Goal: Task Accomplishment & Management: Complete application form

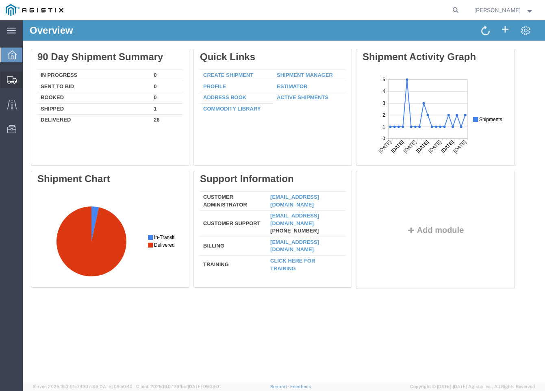
click at [0, 0] on span "Create from Template" at bounding box center [0, 0] width 0 height 0
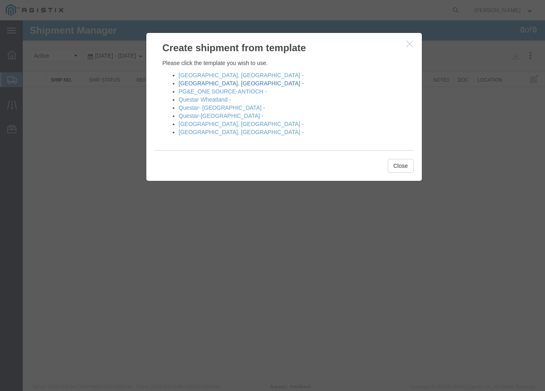
click at [193, 84] on link "[GEOGRAPHIC_DATA], [GEOGRAPHIC_DATA] -" at bounding box center [241, 83] width 125 height 6
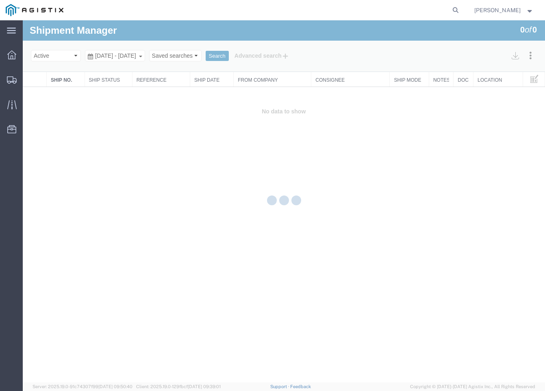
select select "PURCHORD"
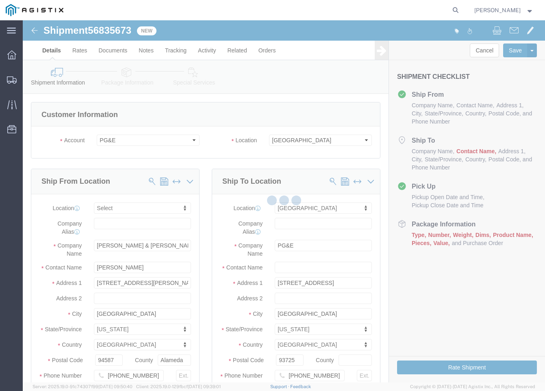
select select
select select "19745"
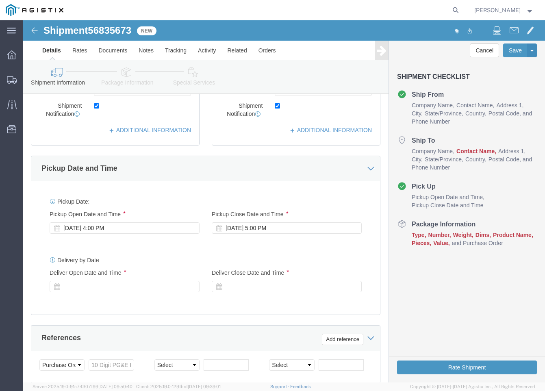
scroll to position [325, 0]
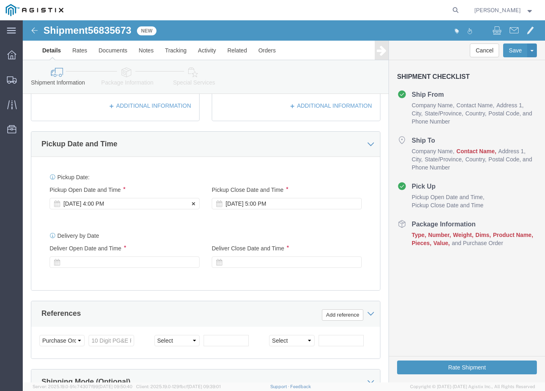
click div "Sep 16 2025 4:00 PM"
click div "Sep 17 2025 5:00 PM"
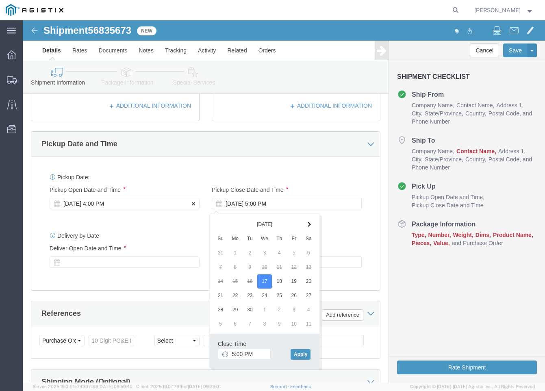
click div "Sep 17 2025 4:00 PM"
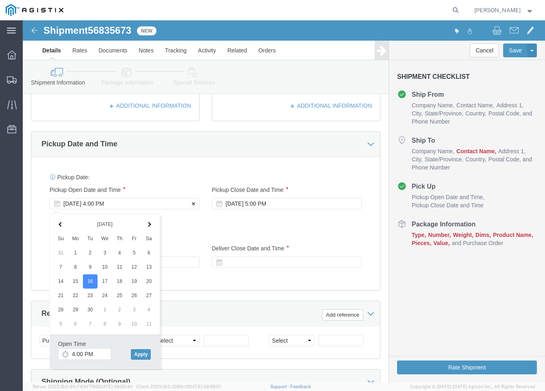
click div "Sep 17 2025 4:00 PM"
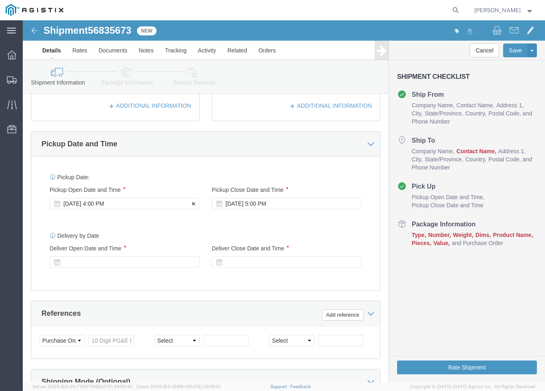
click div "Sep 16 2025 4:00 PM"
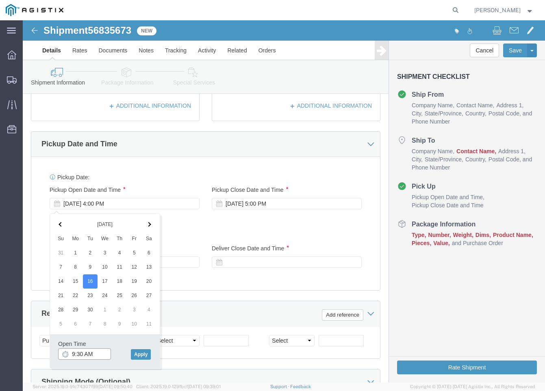
type input "9:30 AM"
click button "Apply"
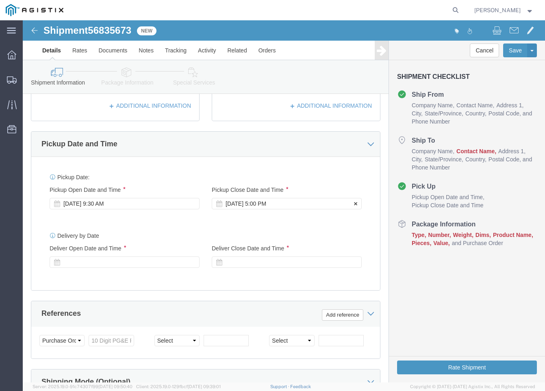
click icon
click div "Sep 17 2025 5:00 PM"
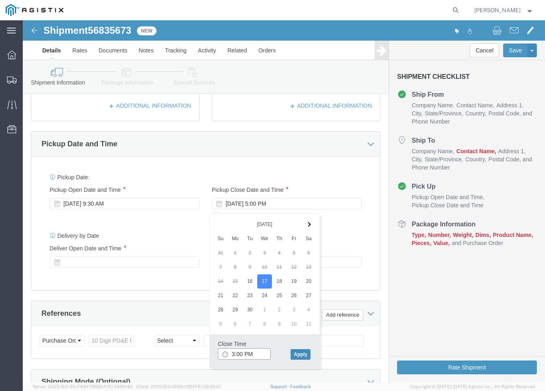
type input "3:00 PM"
click button "Apply"
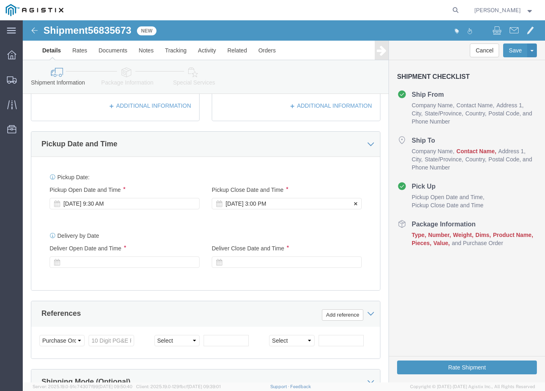
click icon
click div "Sep 17 2025 3:00 PM"
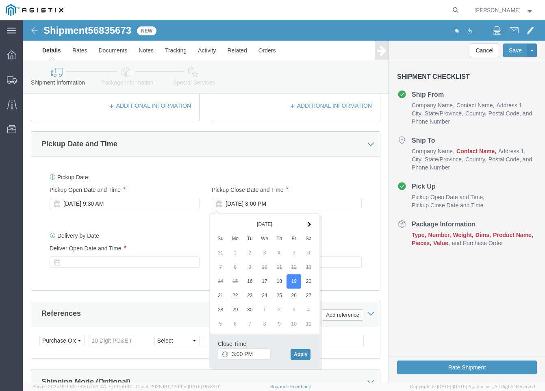
click button "Apply"
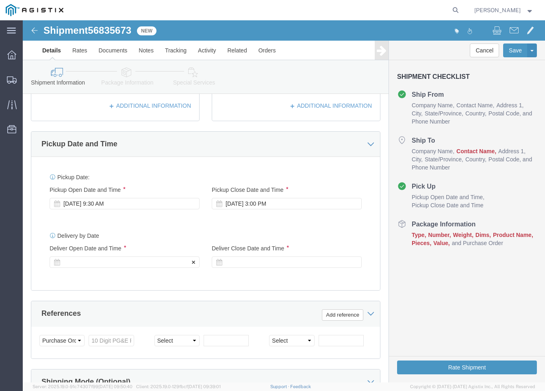
click icon
click div
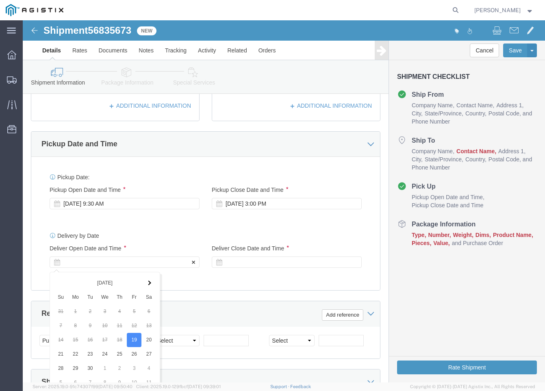
scroll to position [483, 0]
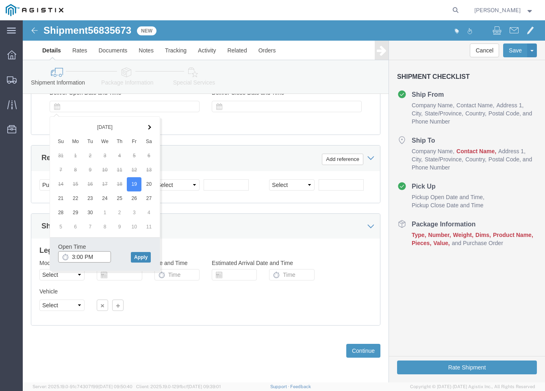
type input "3:00 PM"
click button "Apply"
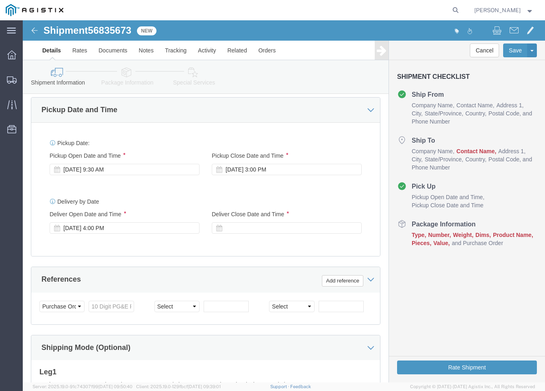
scroll to position [320, 0]
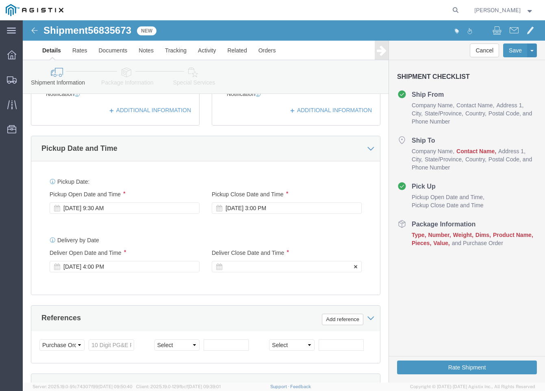
click icon
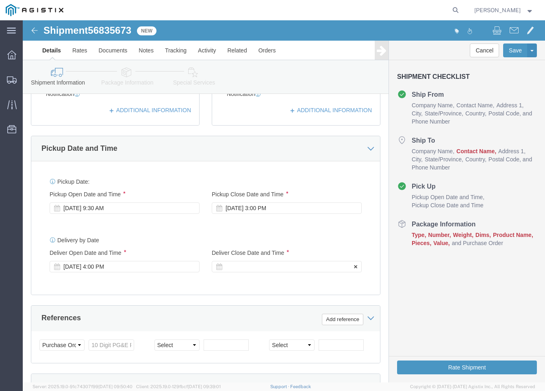
click div
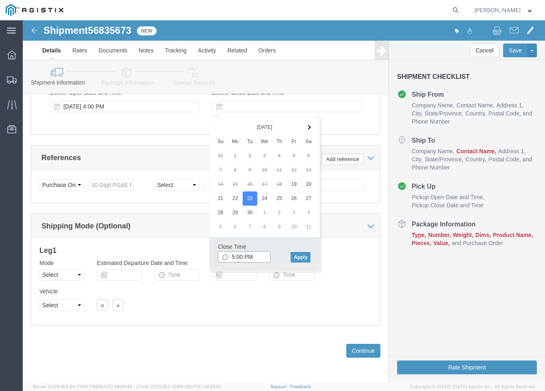
click input "5:00 PM"
type input "3:00 PM"
click button "Apply"
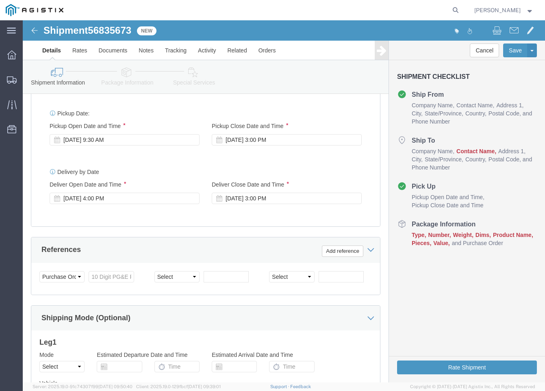
scroll to position [402, 0]
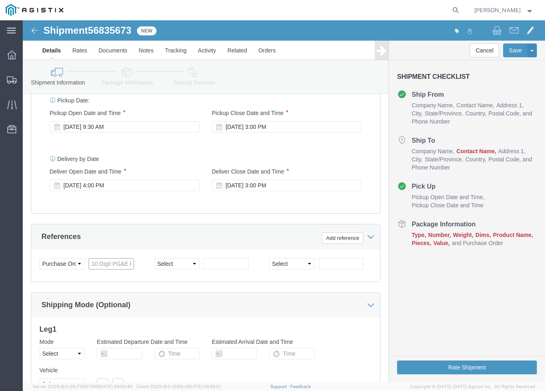
click input "text"
type input "3501411068"
click select "Select Account Type Activity ID Airline Appointment Number ASN Batch Request # …"
select select "ORDERNUM"
click select "Select Account Type Activity ID Airline Appointment Number ASN Batch Request # …"
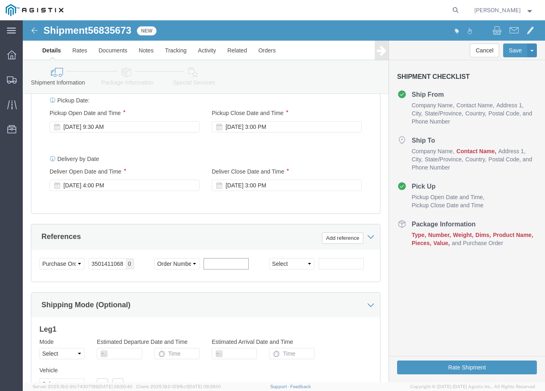
click input "text"
type input "1035978"
click input "3501411068"
type input "3"
type input "3501420254"
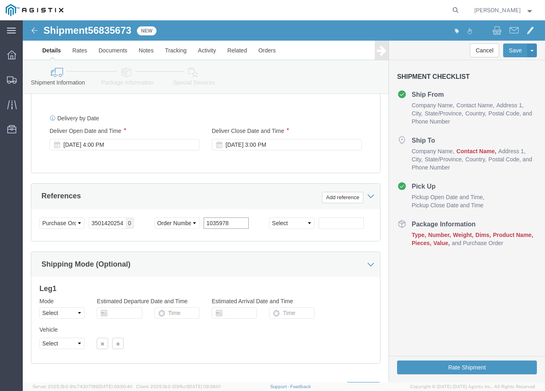
scroll to position [483, 0]
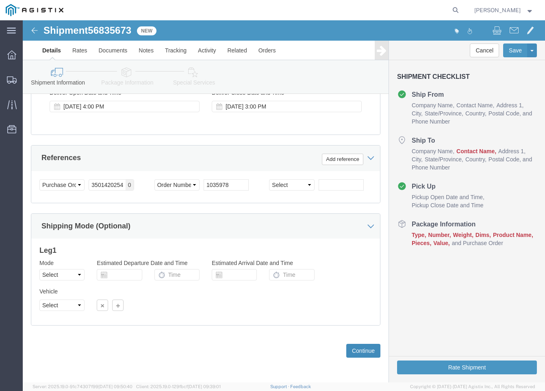
click button "Continue"
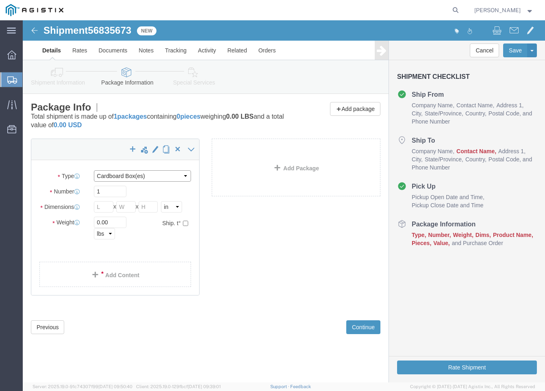
click select "Select Bulk Bundle(s) Cardboard Box(es) Carton(s) Crate(s) Drum(s) (Fiberboard)…"
select select "POST"
click select "Select Bulk Bundle(s) Cardboard Box(es) Carton(s) Crate(s) Drum(s) (Fiberboard)…"
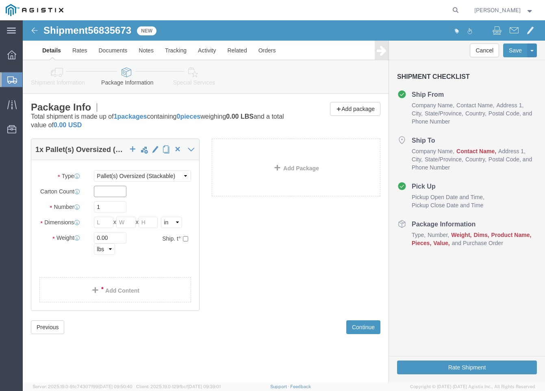
click input "text"
type input "4"
type input "58"
type input "72"
type input "56"
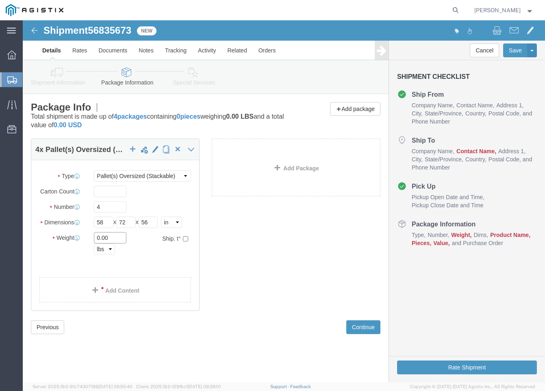
click input "0.00"
type input "0"
type input "1567"
click link "Add Content"
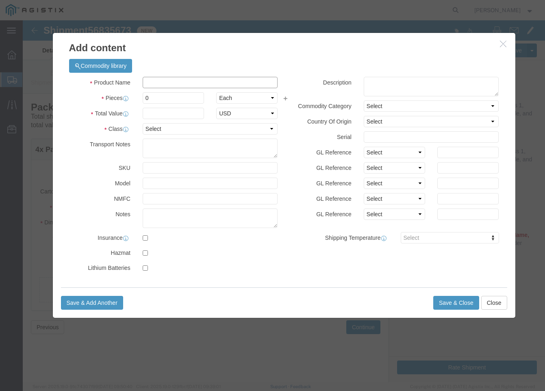
click input "text"
type input "M565025"
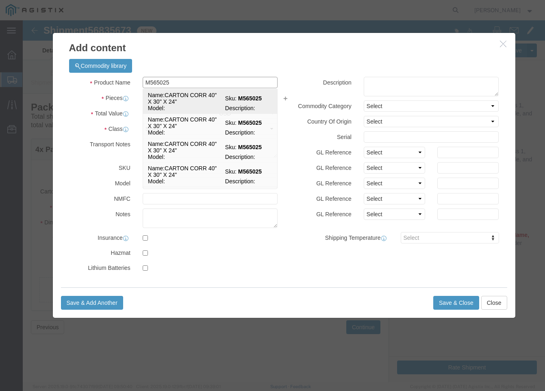
click td "Name: CARTON CORR 40" X 30" X 24""
select select
select select "USD"
type input "CARTON CORR 40" X 30" X 24""
type input "M565025"
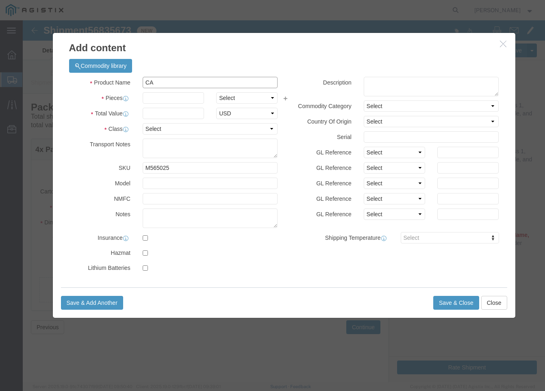
type input "C"
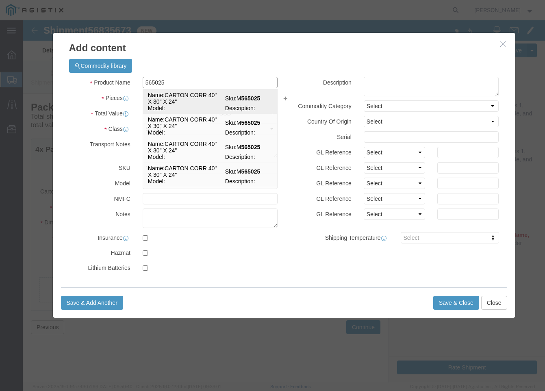
click td "Name: CARTON CORR 40" X 30" X 24""
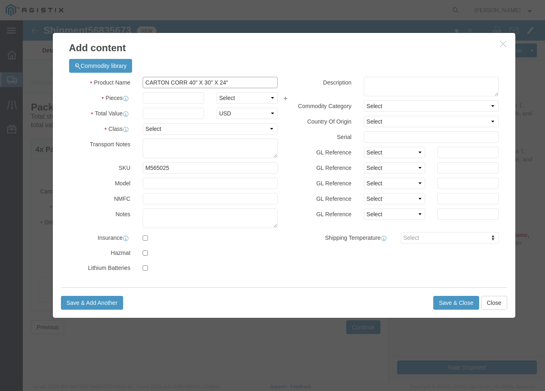
type input "CARTON CORR 40" X 30" X 24""
click input "text"
type input "320"
click select "Select Bag Barrels 100Board Feet Bottle Box Blister Pack Carats Can Capsule Car…"
select select "EA"
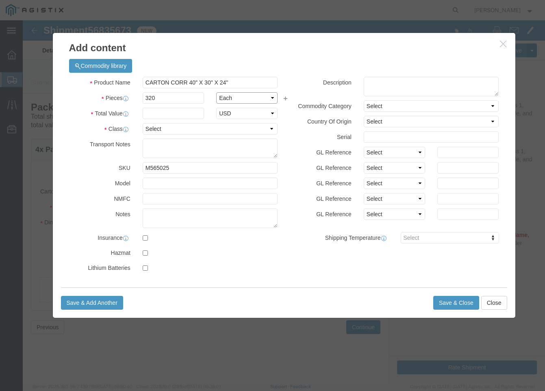
click select "Select Bag Barrels 100Board Feet Bottle Box Blister Pack Carats Can Capsule Car…"
click input "text"
type input "150.00"
click select "Select 50 55 60 65 70 85 92.5 100 125 175 250 300 400"
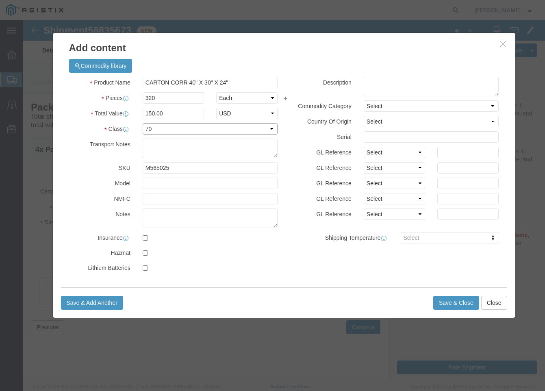
click select "Select 50 55 60 65 70 85 92.5 100 125 175 250 300 400"
select select "55"
click select "Select 50 55 60 65 70 85 92.5 100 125 175 250 300 400"
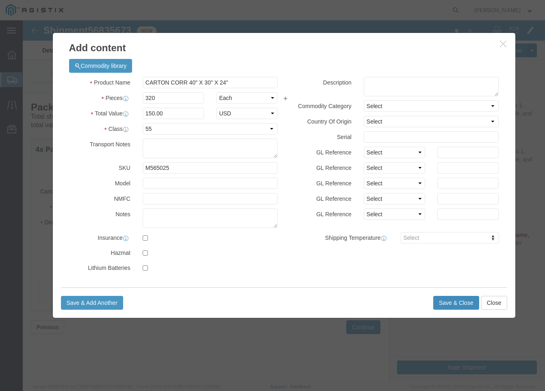
click button "Save & Close"
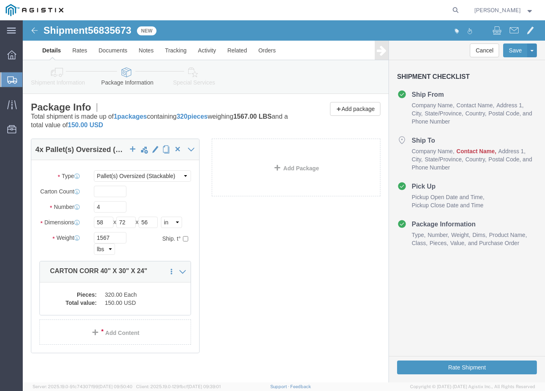
scroll to position [41, 0]
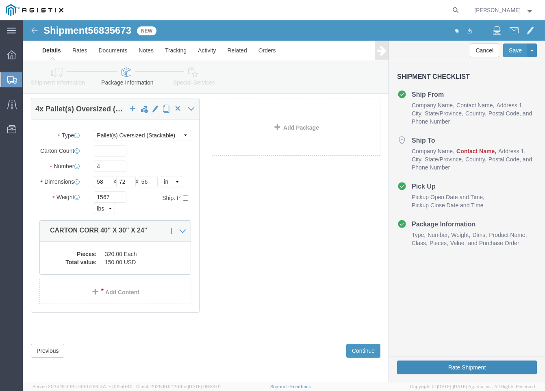
click button "Rate Shipment"
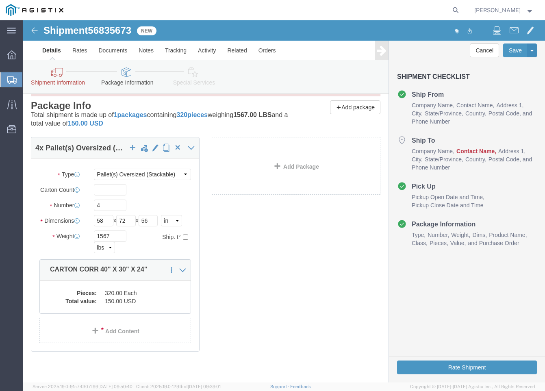
scroll to position [0, 0]
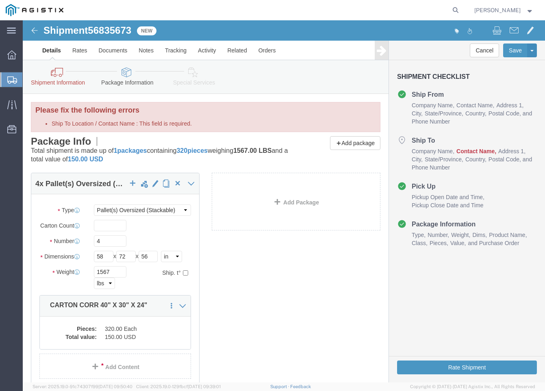
click img
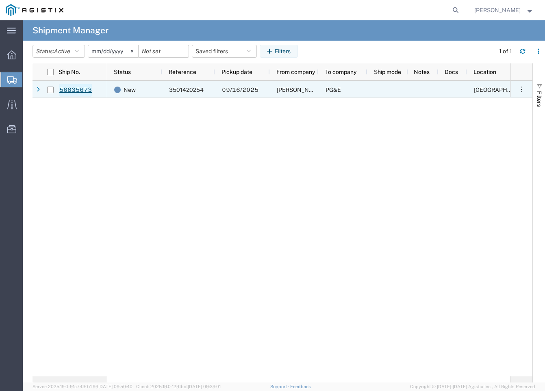
click at [82, 91] on link "56835673" at bounding box center [75, 90] width 33 height 13
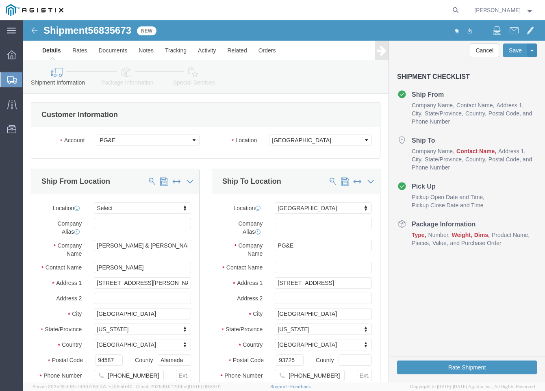
select select
select select "19745"
click input "text"
type input "Fresno Material"
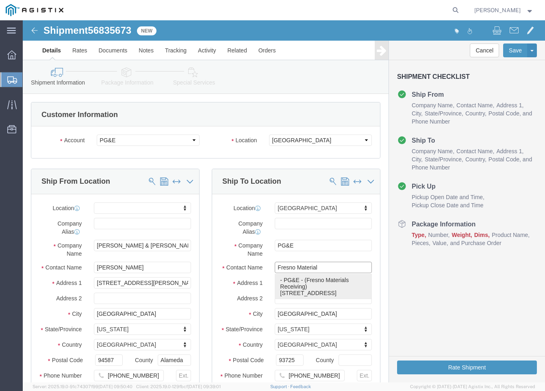
click p "- PG&E - (Fresno Materials Receiving) 2221 S Orange Ave, Fresno, CA, 93725, US"
select select
checkbox input "false"
type input "Fresno Materials Receiving"
select select "CA"
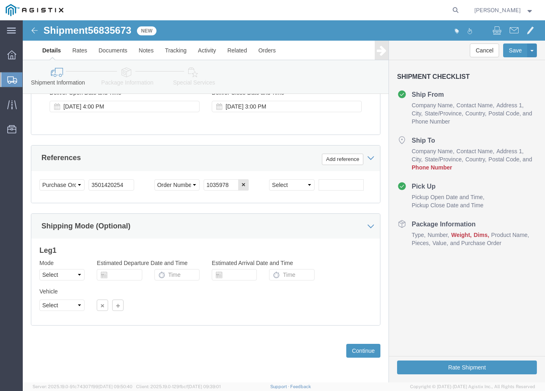
scroll to position [483, 0]
type input "Fresno Materials Receiving"
click button "Continue"
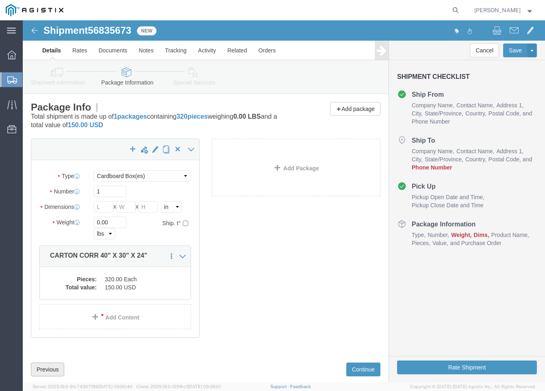
click button "Previous"
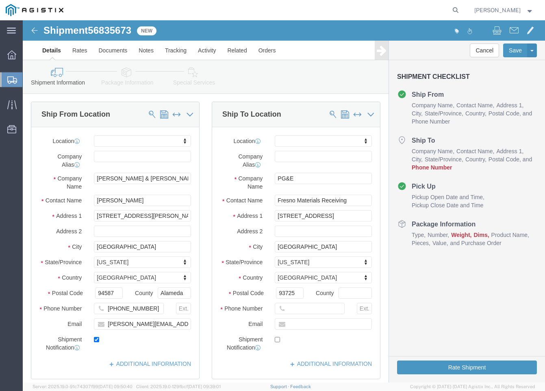
scroll to position [81, 0]
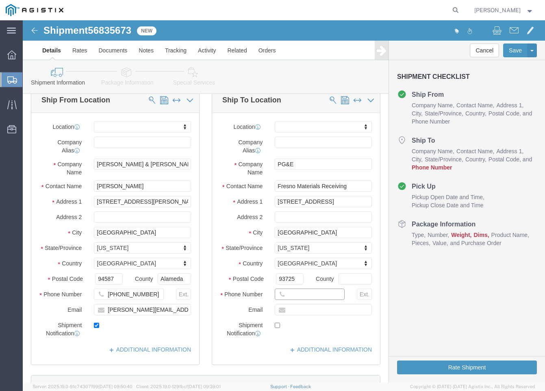
click input "text"
type input "5592637163"
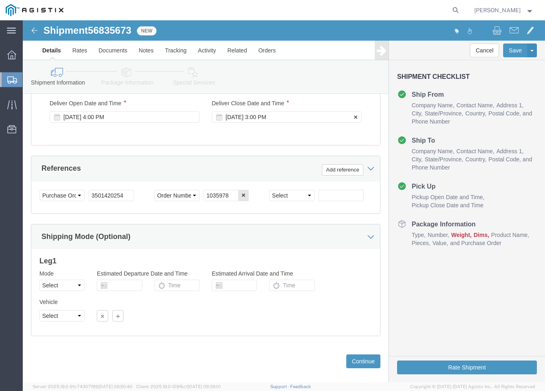
scroll to position [483, 0]
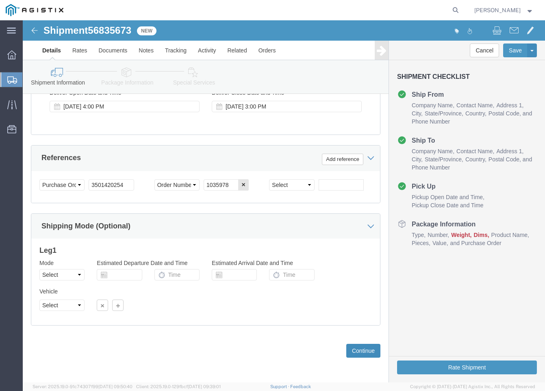
click button "Continue"
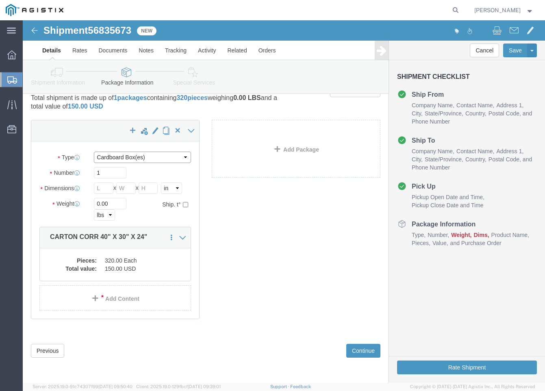
click select "Select Bulk Bundle(s) Cardboard Box(es) Carton(s) Crate(s) Drum(s) (Fiberboard)…"
select select "POST"
click select "Select Bulk Bundle(s) Cardboard Box(es) Carton(s) Crate(s) Drum(s) (Fiberboard)…"
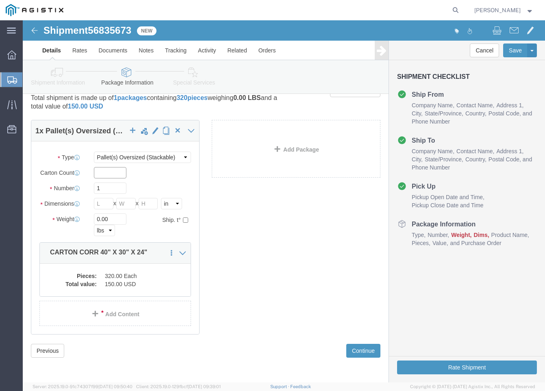
click input "text"
type input "4"
type input "58"
type input "72"
type input "56"
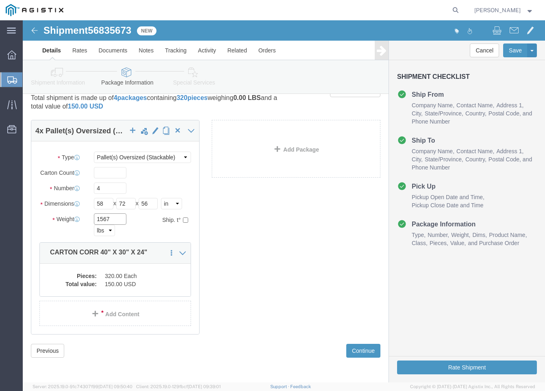
type input "1567"
click button "Continue"
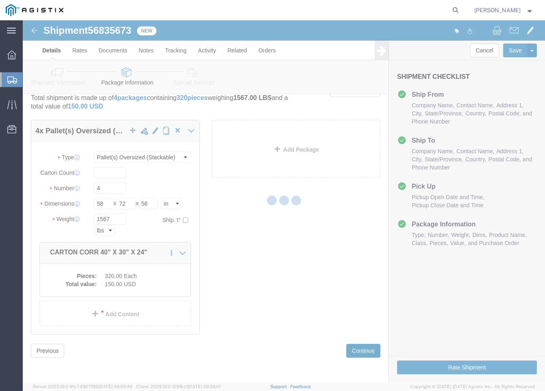
select select
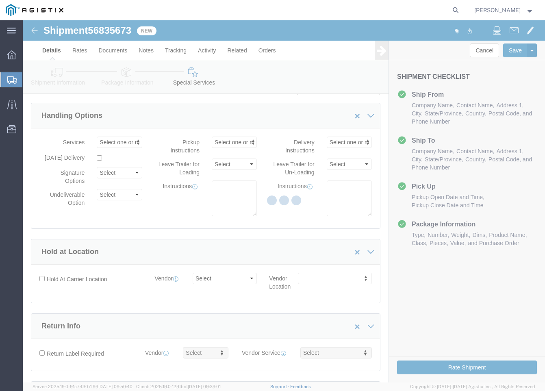
select select "COSTCENTER"
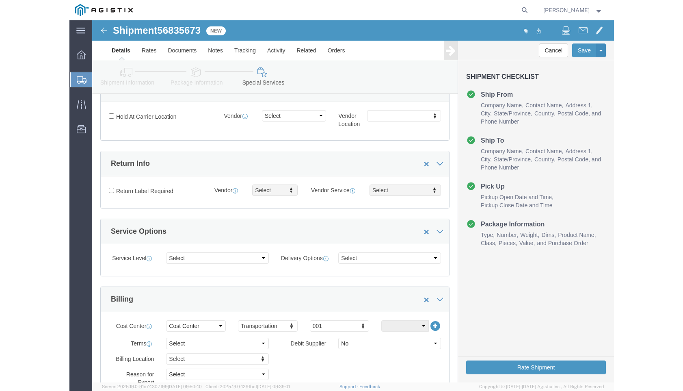
scroll to position [0, 0]
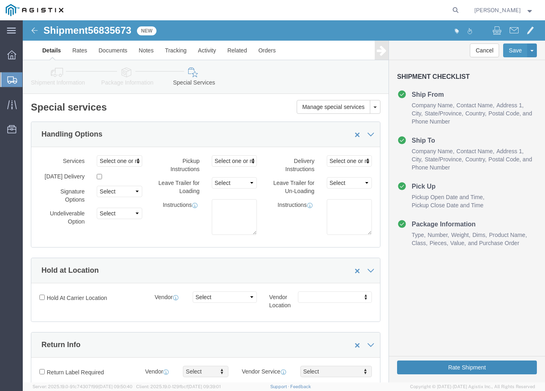
click button "Rate Shipment"
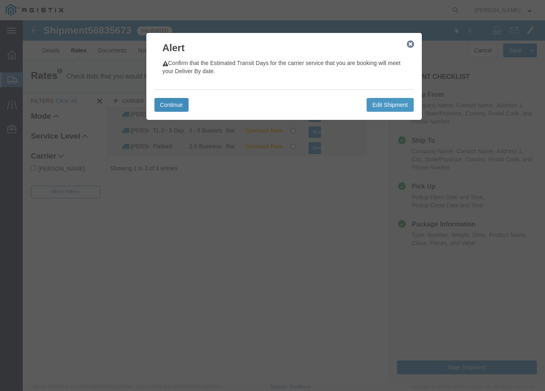
click at [169, 103] on button "Continue" at bounding box center [171, 105] width 34 height 14
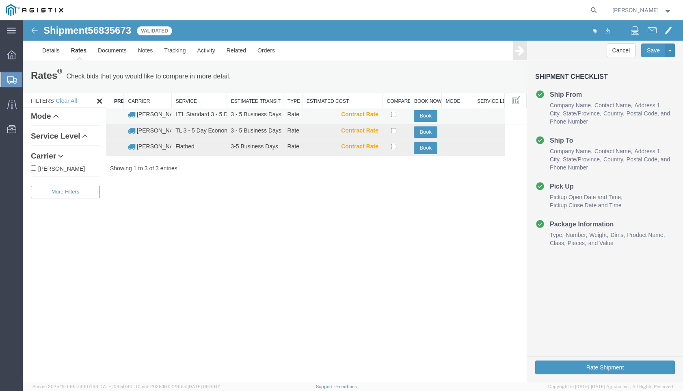
click at [178, 110] on td "LTL Standard 3 - 5 Day" at bounding box center [198, 116] width 55 height 16
click at [181, 116] on td "LTL Standard 3 - 5 Day" at bounding box center [198, 116] width 55 height 16
click at [417, 115] on button "Book" at bounding box center [426, 116] width 24 height 12
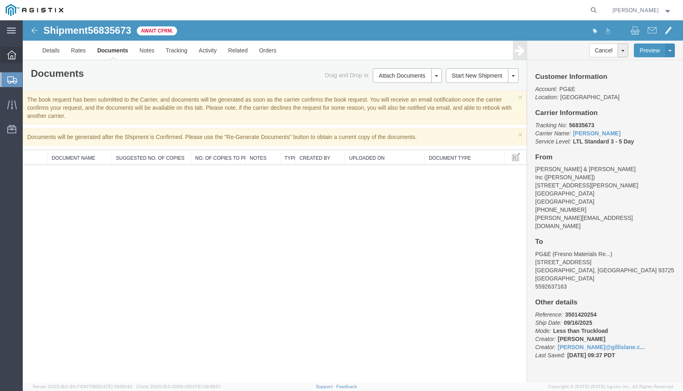
click at [9, 54] on icon at bounding box center [11, 54] width 9 height 9
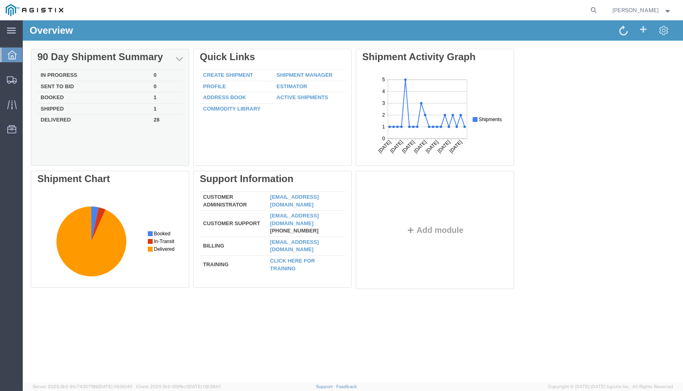
click at [75, 97] on td "Booked" at bounding box center [93, 97] width 113 height 11
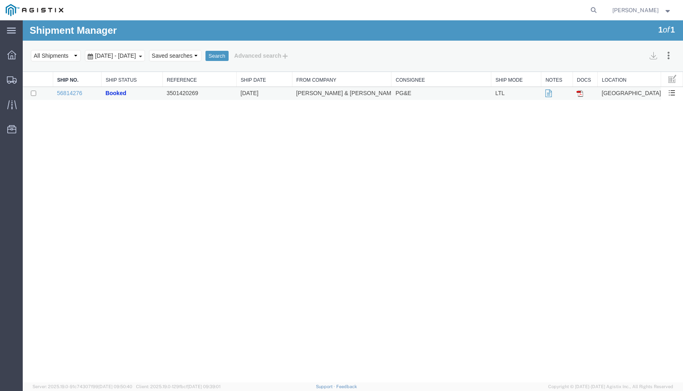
click at [544, 95] on img at bounding box center [580, 93] width 6 height 6
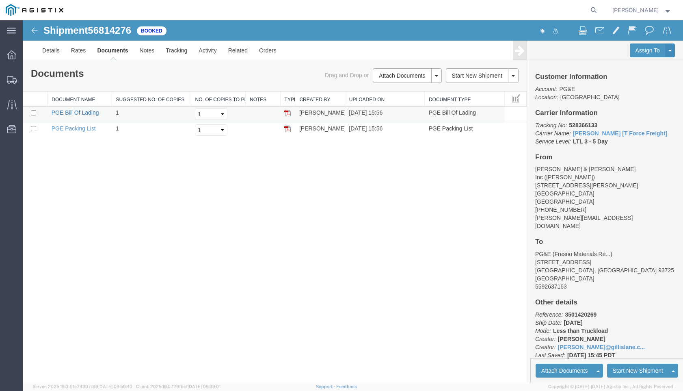
click at [83, 112] on link "PGE Bill Of Lading" at bounding box center [76, 112] width 48 height 6
click at [13, 83] on icon at bounding box center [12, 79] width 10 height 7
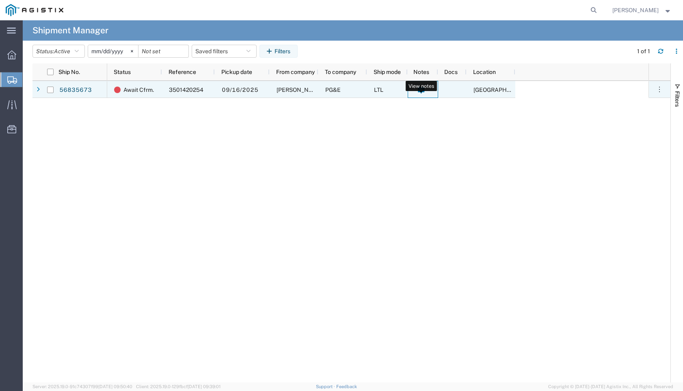
click at [423, 91] on icon at bounding box center [421, 90] width 6 height 7
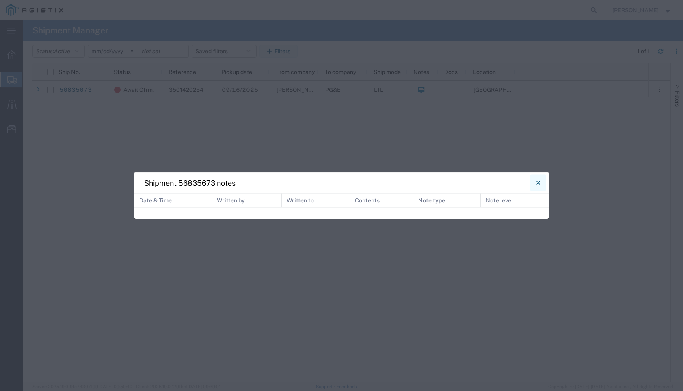
click at [538, 184] on icon "Close" at bounding box center [538, 183] width 4 height 10
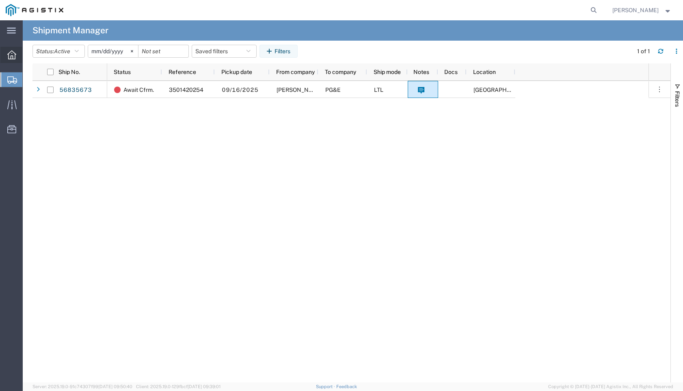
click at [13, 55] on icon at bounding box center [11, 54] width 9 height 9
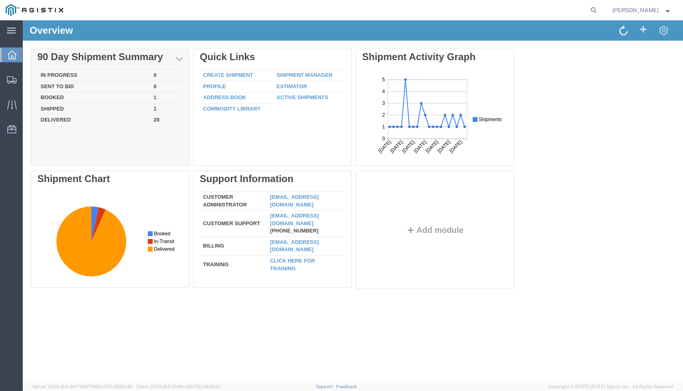
click at [61, 97] on td "Booked" at bounding box center [93, 97] width 113 height 11
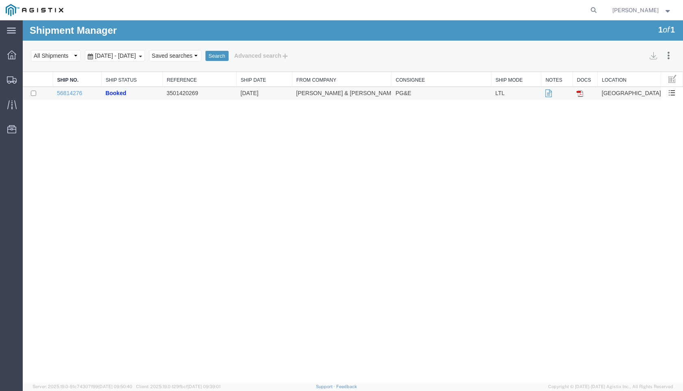
click at [544, 94] on img at bounding box center [580, 93] width 6 height 6
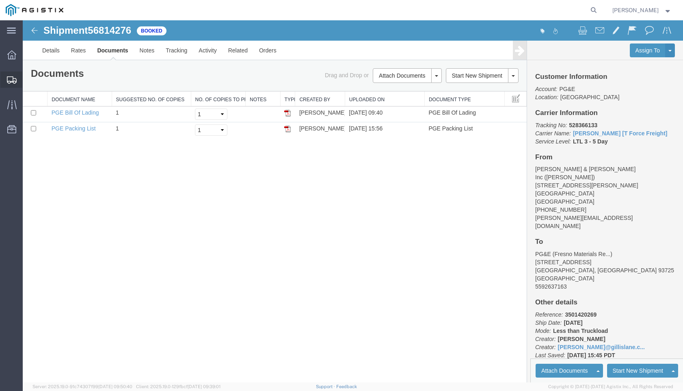
click at [10, 76] on icon at bounding box center [12, 79] width 10 height 7
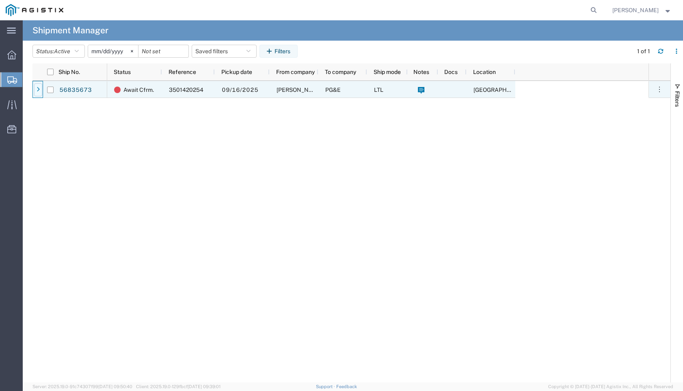
click at [37, 88] on icon at bounding box center [38, 90] width 3 height 6
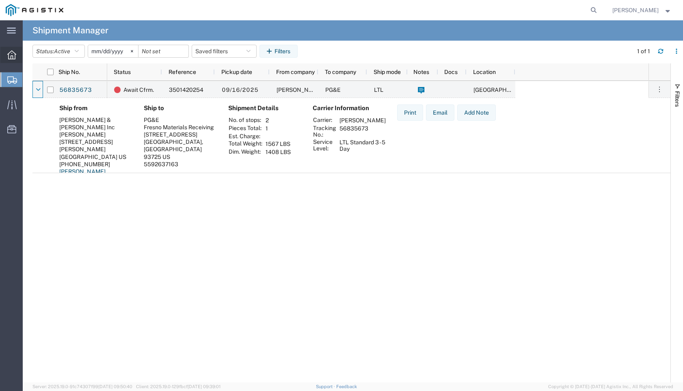
click at [7, 56] on div at bounding box center [11, 55] width 23 height 16
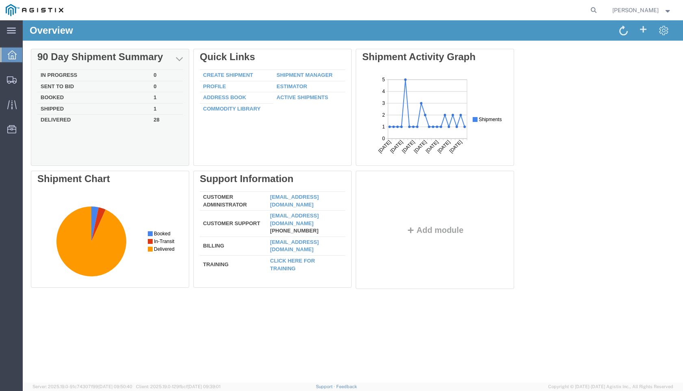
click at [59, 108] on td "Shipped" at bounding box center [93, 108] width 113 height 11
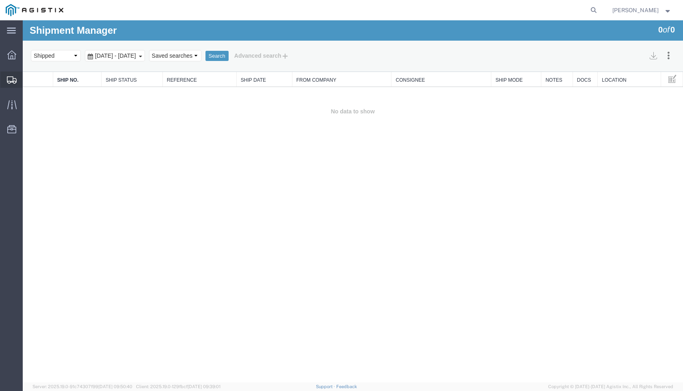
click at [28, 78] on span "Shipments" at bounding box center [25, 79] width 6 height 16
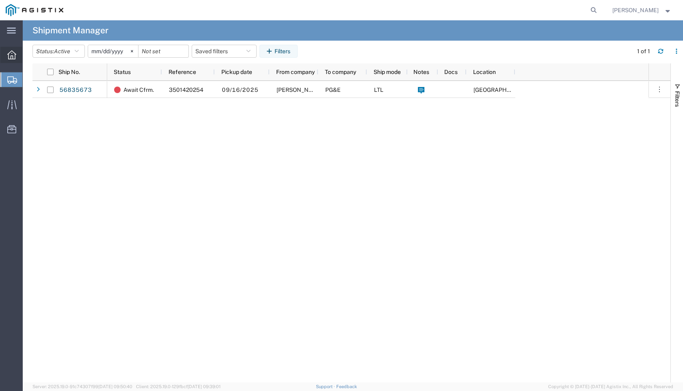
click at [11, 54] on icon at bounding box center [11, 54] width 9 height 9
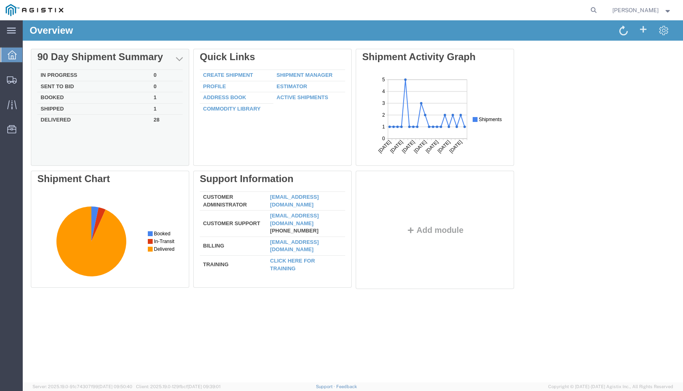
click at [53, 98] on td "Booked" at bounding box center [93, 97] width 113 height 11
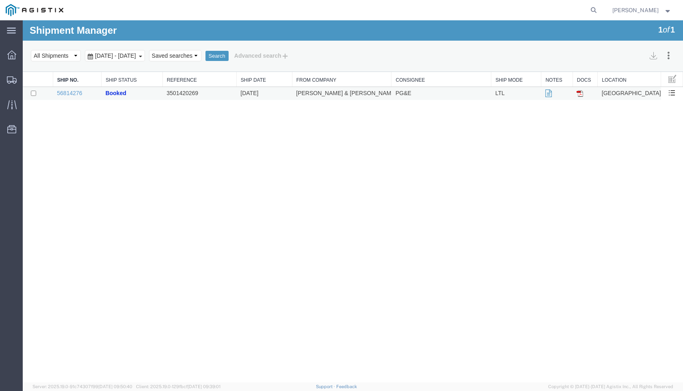
click at [544, 95] on img at bounding box center [580, 93] width 6 height 6
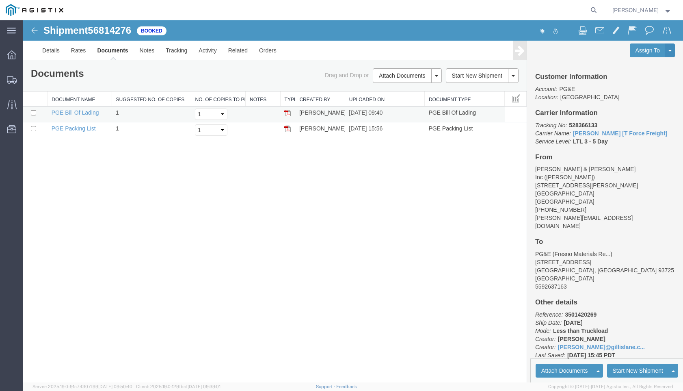
click at [287, 112] on img at bounding box center [287, 113] width 6 height 6
click at [33, 111] on input "checkbox" at bounding box center [33, 112] width 5 height 5
checkbox input "true"
click at [288, 112] on img at bounding box center [287, 113] width 6 height 6
click at [13, 57] on icon at bounding box center [11, 54] width 9 height 9
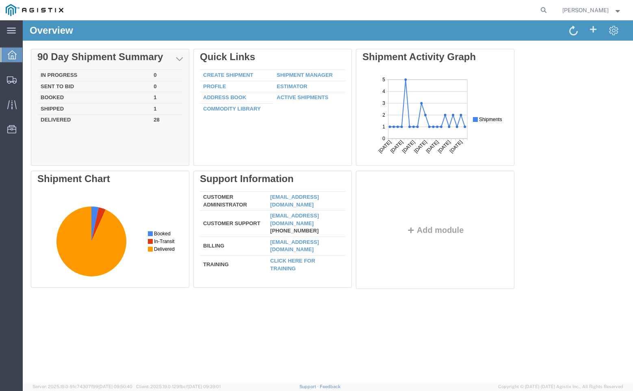
click at [53, 98] on td "Booked" at bounding box center [93, 97] width 113 height 11
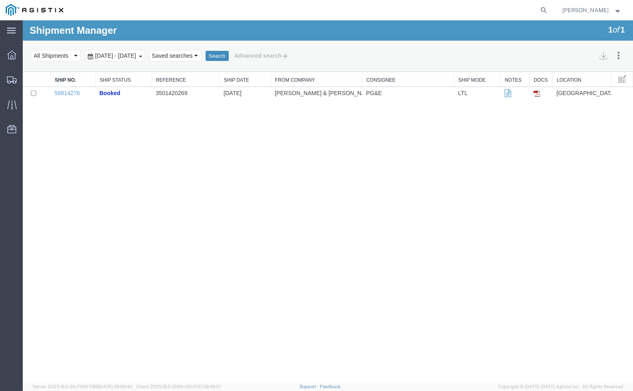
click at [229, 55] on button "Search" at bounding box center [216, 56] width 23 height 11
